Goal: Task Accomplishment & Management: Use online tool/utility

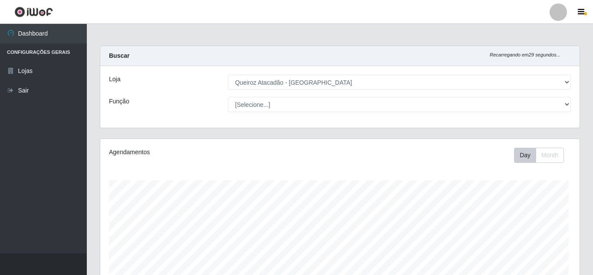
select select "462"
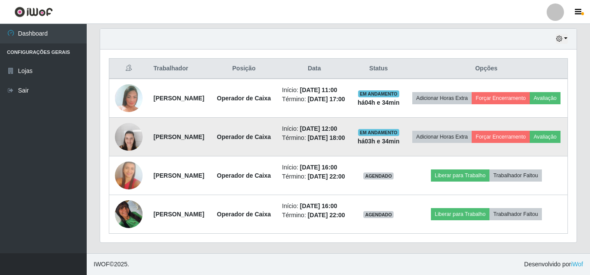
scroll to position [321, 0]
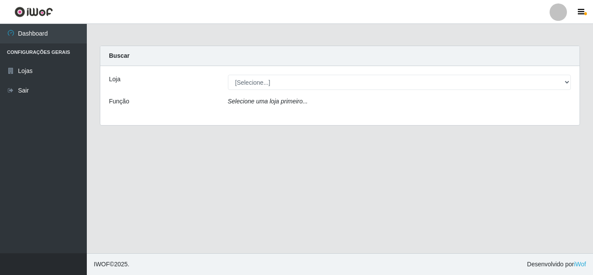
select select "462"
click at [228, 75] on select "[Selecione...] Queiroz Atacadão - Monte Castelo" at bounding box center [399, 82] width 343 height 15
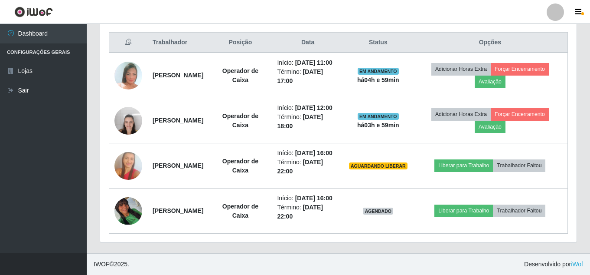
scroll to position [364, 0]
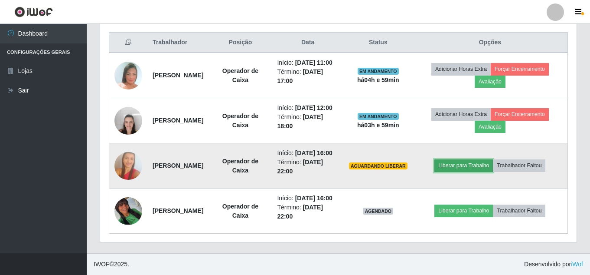
click at [485, 159] on button "Liberar para Trabalho" at bounding box center [464, 165] width 59 height 12
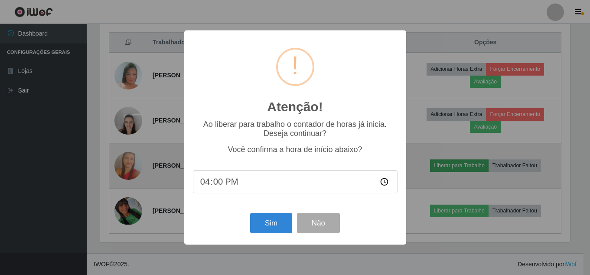
scroll to position [180, 472]
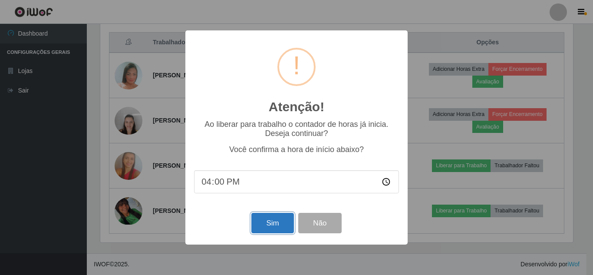
click at [258, 222] on button "Sim" at bounding box center [272, 223] width 42 height 20
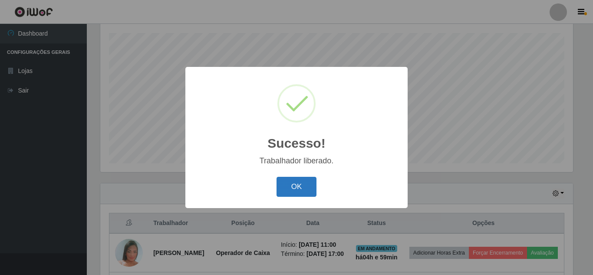
click at [293, 181] on button "OK" at bounding box center [296, 187] width 40 height 20
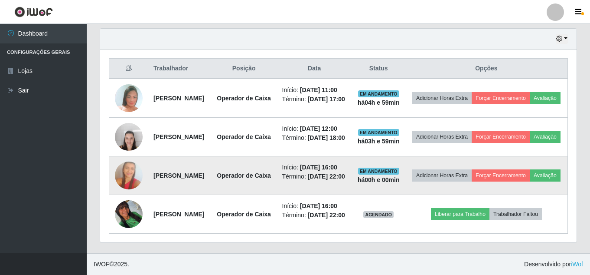
scroll to position [364, 0]
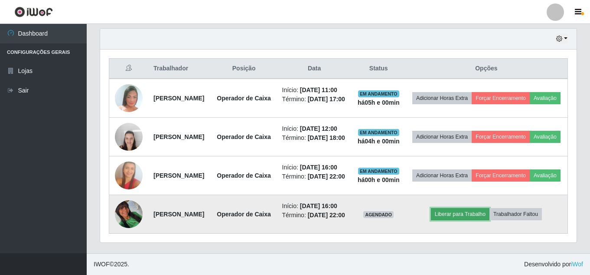
click at [469, 208] on button "Liberar para Trabalho" at bounding box center [460, 214] width 59 height 12
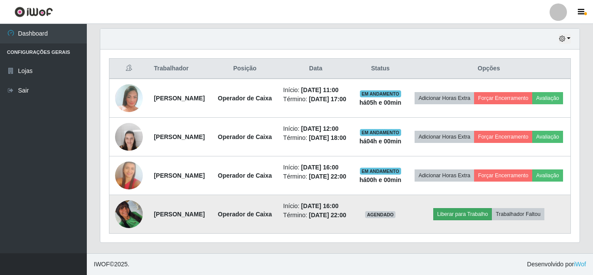
scroll to position [180, 472]
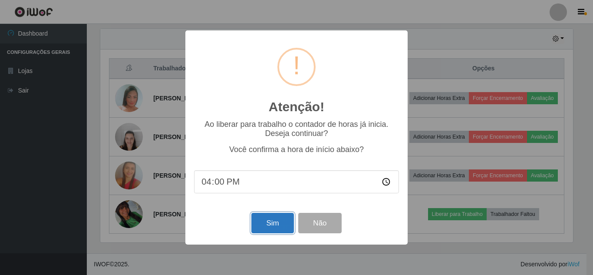
click at [276, 222] on button "Sim" at bounding box center [272, 223] width 42 height 20
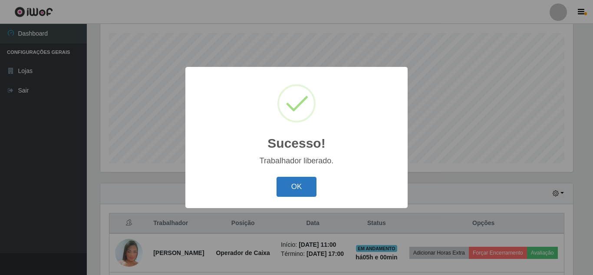
click at [285, 184] on button "OK" at bounding box center [296, 187] width 40 height 20
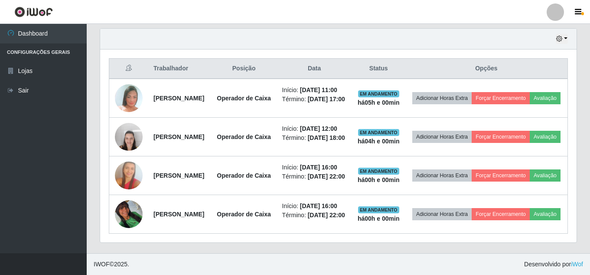
scroll to position [364, 0]
